Goal: Browse casually

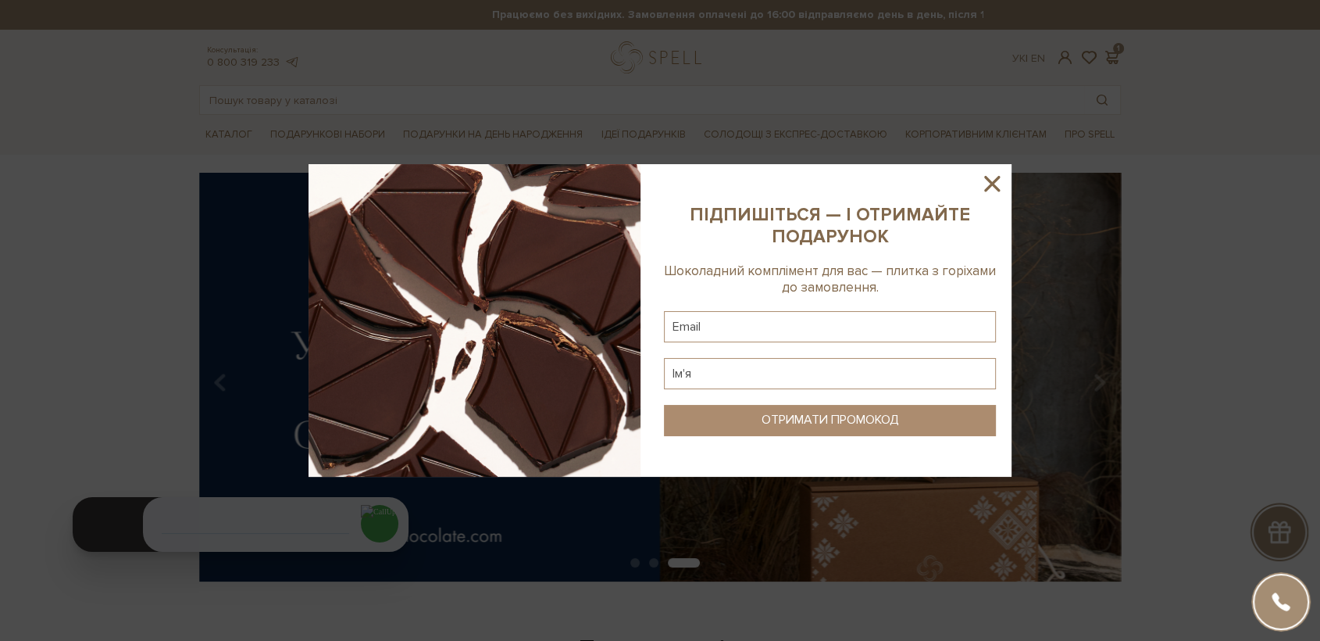
click at [994, 180] on icon at bounding box center [992, 184] width 16 height 16
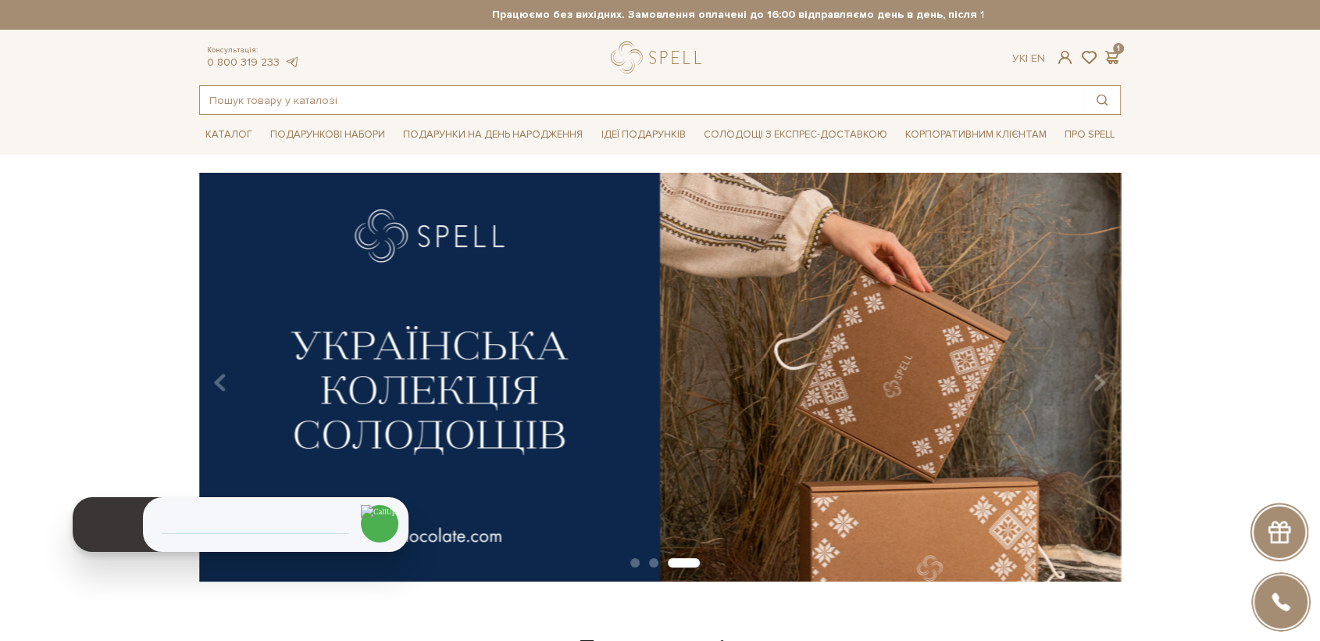
click at [482, 98] on input "text" at bounding box center [642, 100] width 884 height 28
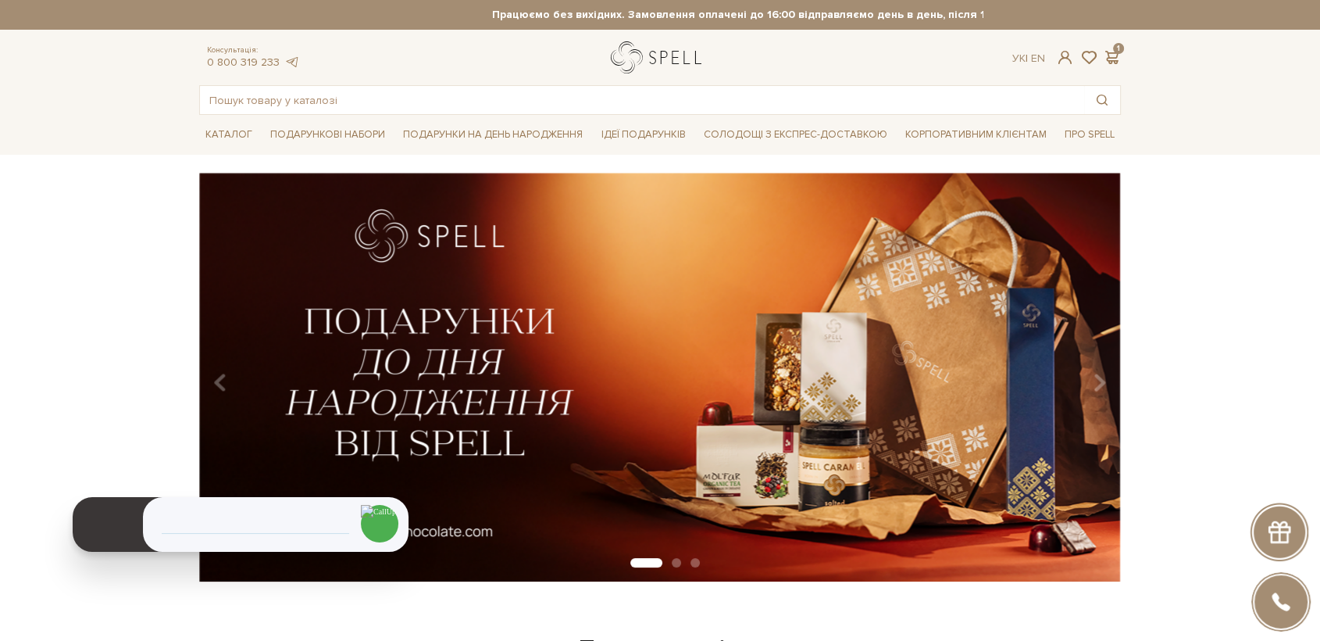
click at [673, 69] on link "logo" at bounding box center [660, 57] width 98 height 32
